Goal: Information Seeking & Learning: Find specific fact

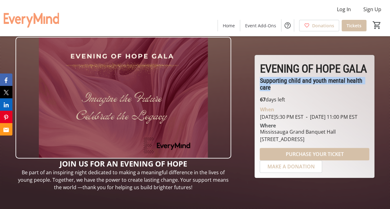
drag, startPoint x: 260, startPoint y: 75, endPoint x: 279, endPoint y: 83, distance: 20.6
click at [279, 83] on p "Supporting child and youth mental health care" at bounding box center [315, 84] width 110 height 14
drag, startPoint x: 279, startPoint y: 83, endPoint x: 269, endPoint y: 76, distance: 12.3
copy span "Supporting child and youth mental health care"
drag, startPoint x: 261, startPoint y: 135, endPoint x: 360, endPoint y: 143, distance: 100.0
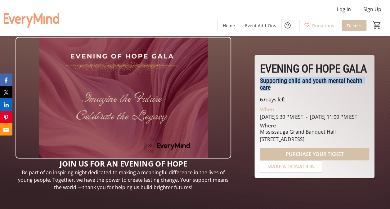
click at [360, 143] on div "[GEOGRAPHIC_DATA] [STREET_ADDRESS]" at bounding box center [314, 135] width 117 height 15
copy div "[GEOGRAPHIC_DATA] [STREET_ADDRESS]"
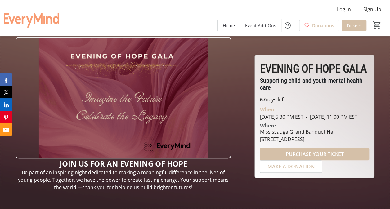
click at [321, 128] on div "Where" at bounding box center [314, 125] width 117 height 5
drag, startPoint x: 260, startPoint y: 142, endPoint x: 363, endPoint y: 139, distance: 102.5
click at [364, 139] on div "[GEOGRAPHIC_DATA] [STREET_ADDRESS]" at bounding box center [314, 135] width 117 height 15
drag, startPoint x: 363, startPoint y: 139, endPoint x: 333, endPoint y: 139, distance: 29.8
copy div "[STREET_ADDRESS]"
